Goal: Transaction & Acquisition: Purchase product/service

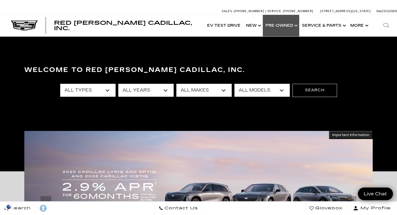
click at [278, 25] on link "Show Pre-Owned" at bounding box center [281, 26] width 36 height 22
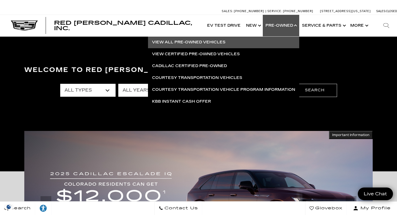
click at [197, 41] on link "View All Pre-Owned Vehicles" at bounding box center [223, 42] width 151 height 12
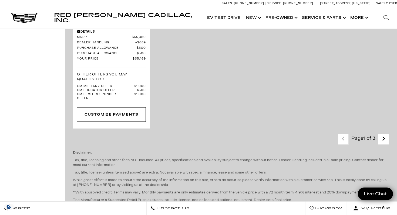
scroll to position [1437, 0]
click at [381, 136] on link "Next - Page" at bounding box center [384, 140] width 12 height 9
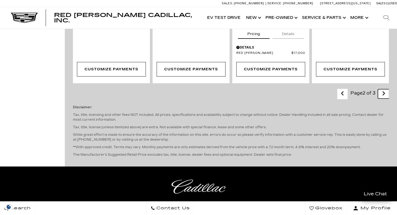
scroll to position [1206, 0]
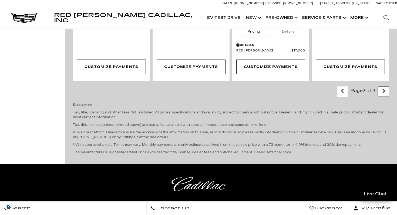
click at [381, 87] on link "Next - Page" at bounding box center [384, 91] width 12 height 9
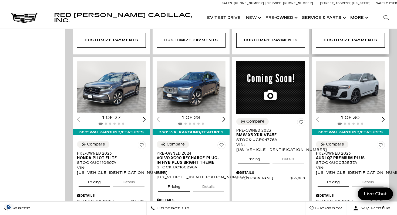
scroll to position [689, 0]
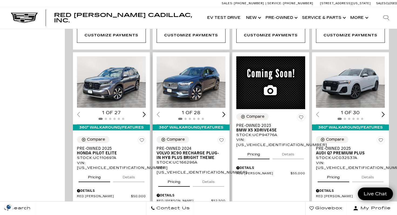
click at [189, 65] on img "1 / 2" at bounding box center [191, 82] width 69 height 52
